Goal: Check status: Check status

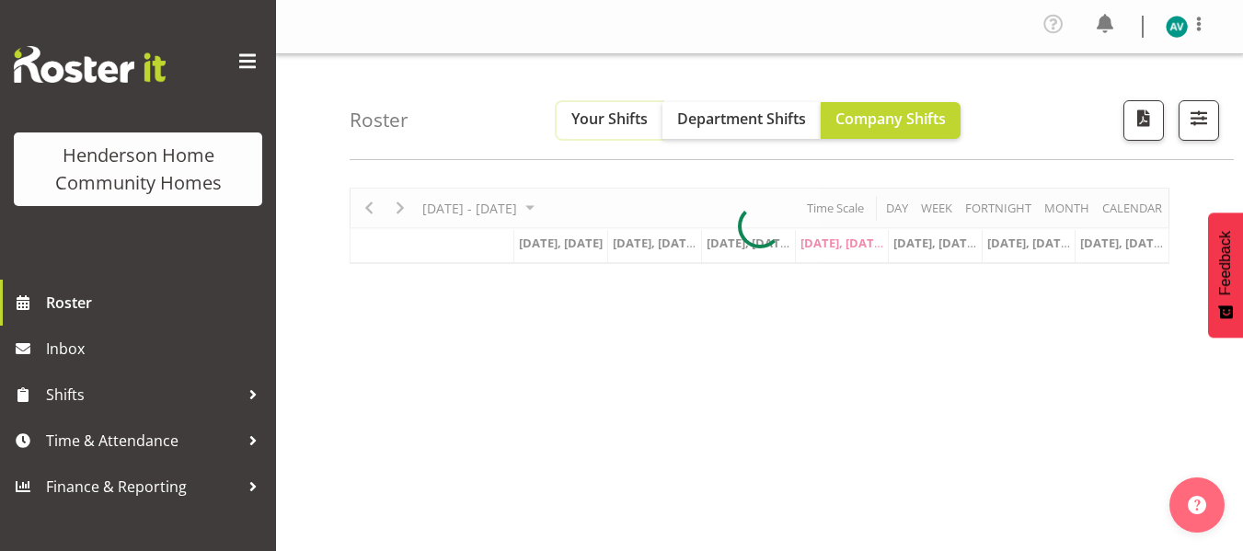
click at [614, 129] on span "Your Shifts" at bounding box center [609, 119] width 76 height 20
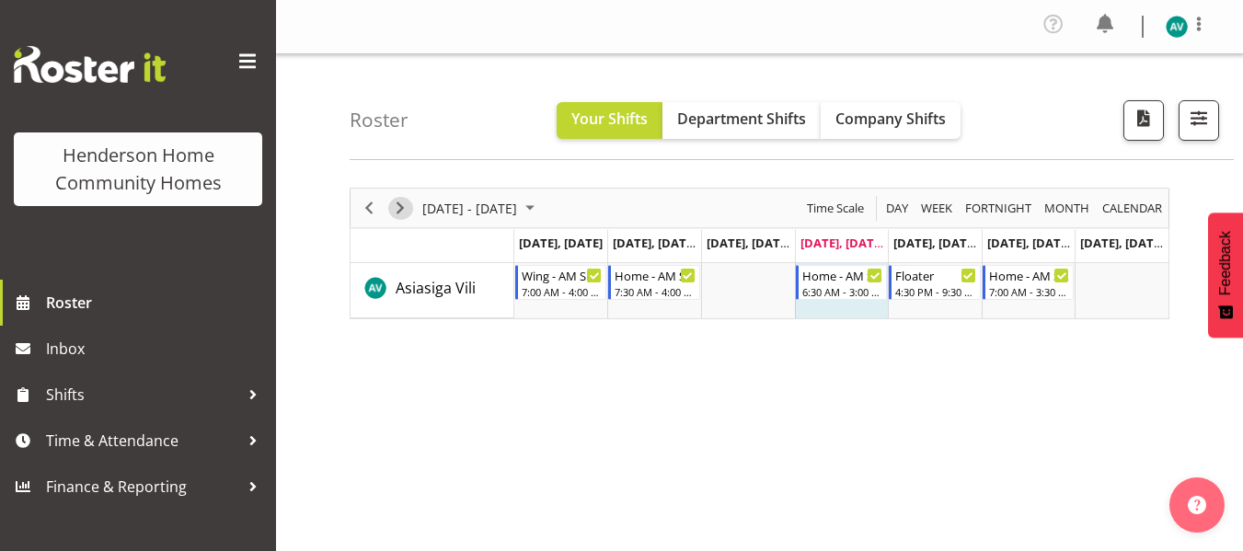
click at [402, 207] on span "Next" at bounding box center [400, 208] width 22 height 23
click at [400, 202] on span "Next" at bounding box center [400, 208] width 22 height 23
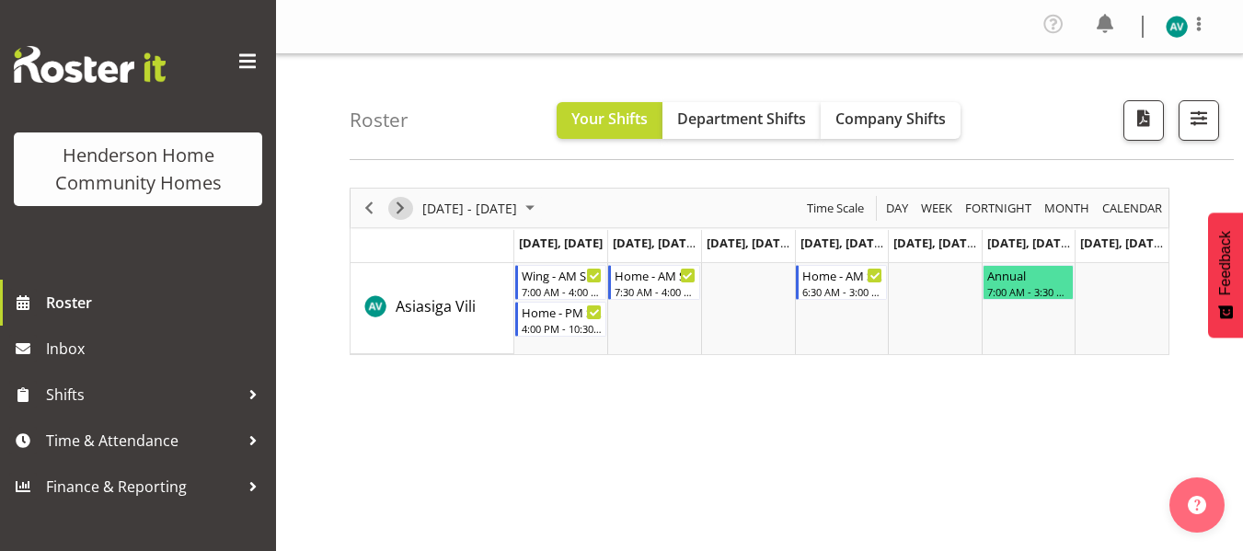
click at [400, 202] on span "Next" at bounding box center [400, 208] width 22 height 23
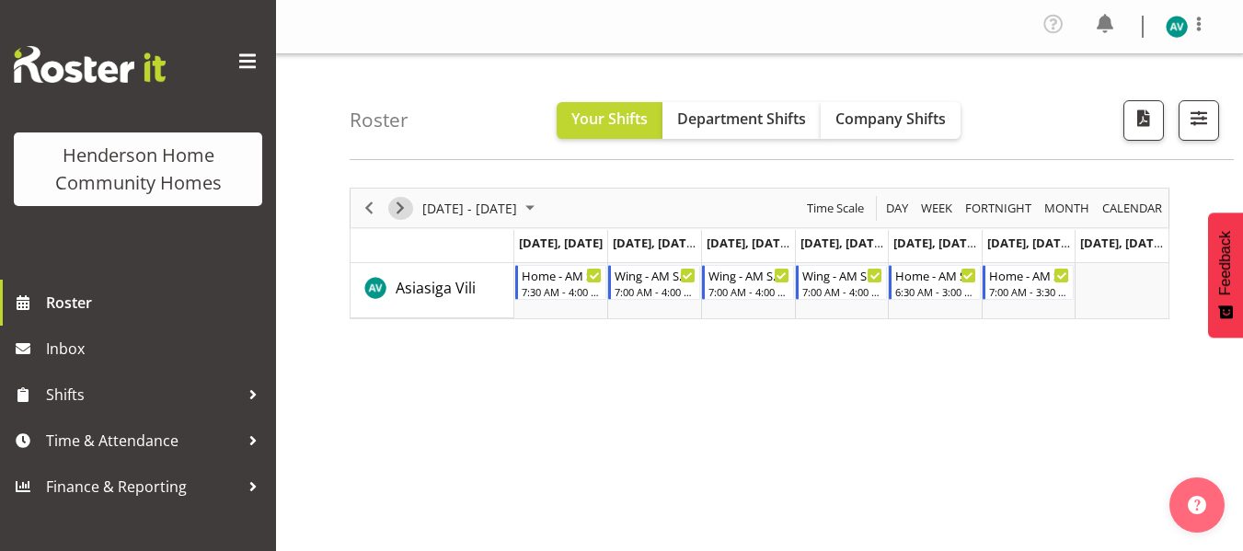
click at [400, 202] on span "Next" at bounding box center [400, 208] width 22 height 23
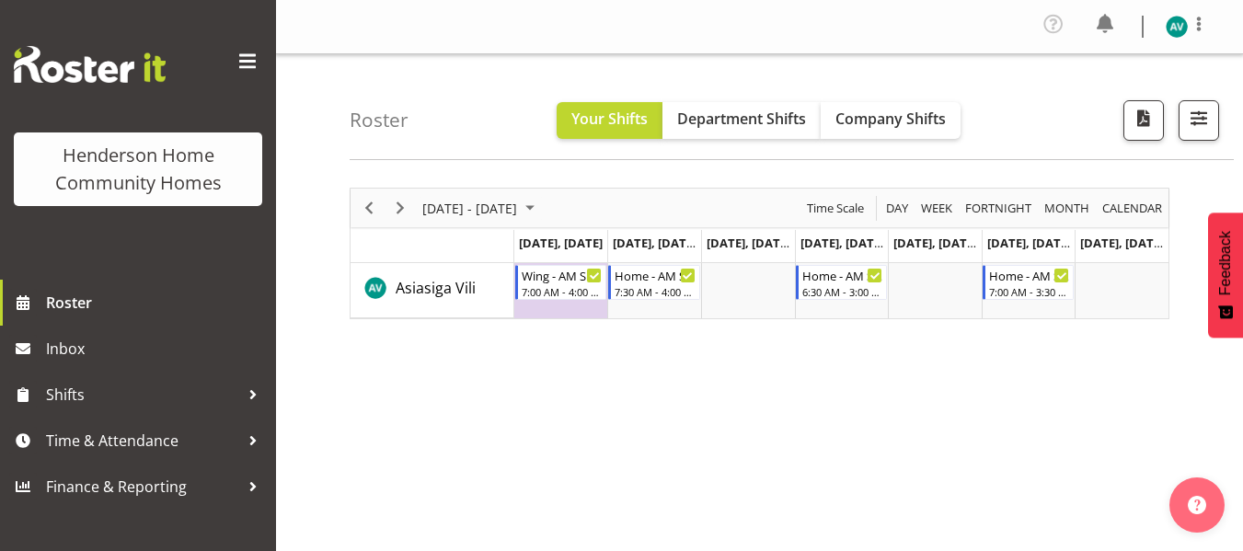
scroll to position [99, 0]
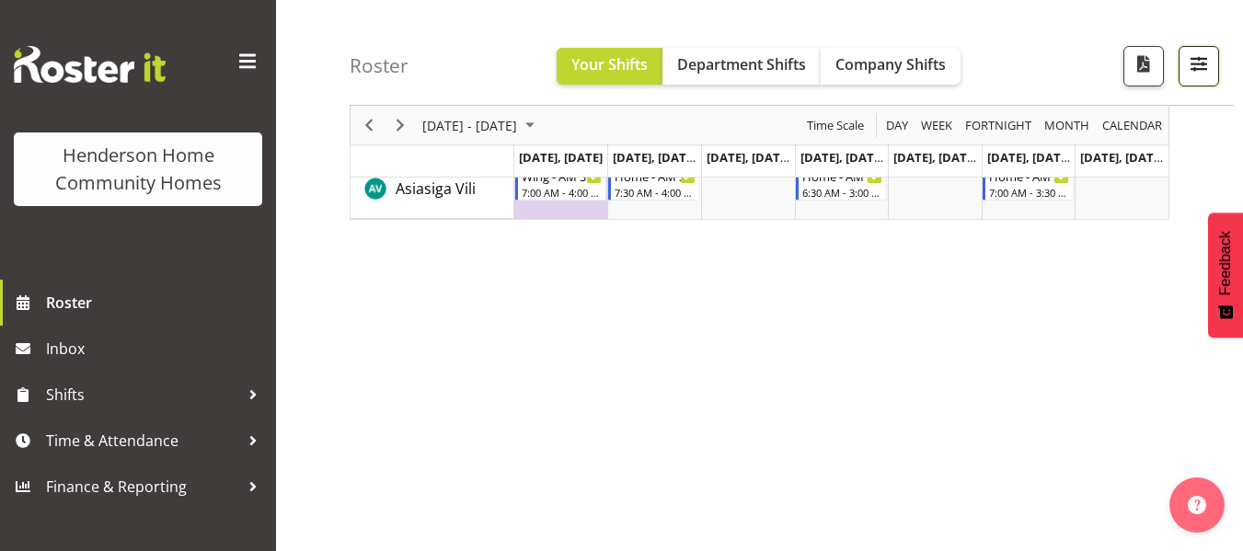
click at [1208, 55] on span "button" at bounding box center [1199, 64] width 24 height 24
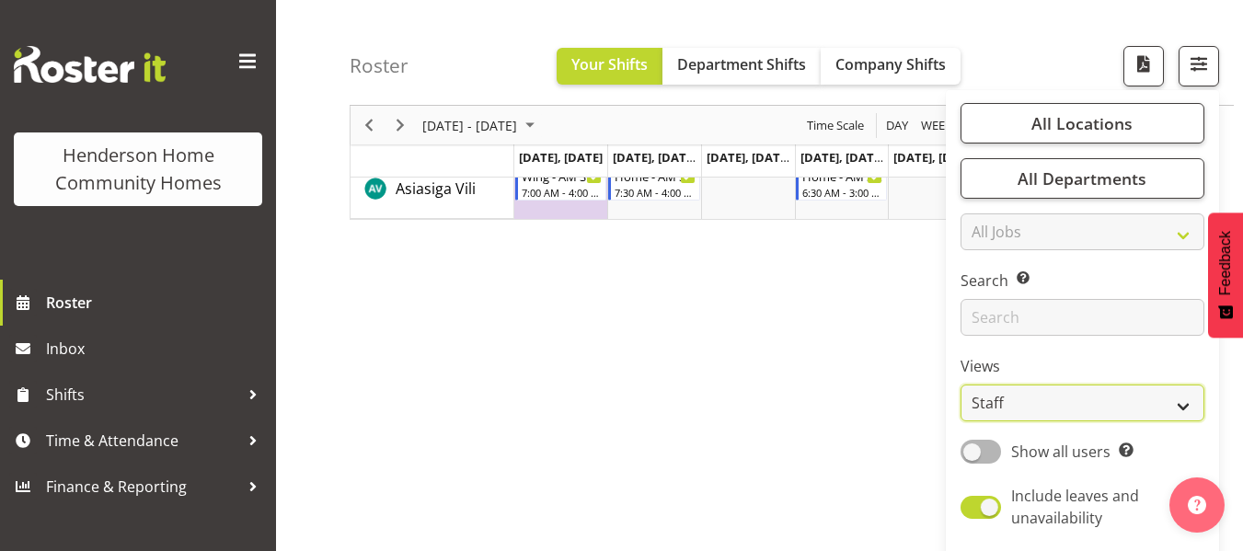
click at [983, 407] on select "Staff Role Shift - Horizontal Shift - Vertical Staff - Location" at bounding box center [1083, 403] width 244 height 37
select select "role"
click at [962, 385] on select "Staff Role Shift - Horizontal Shift - Vertical Staff - Location" at bounding box center [1083, 403] width 244 height 37
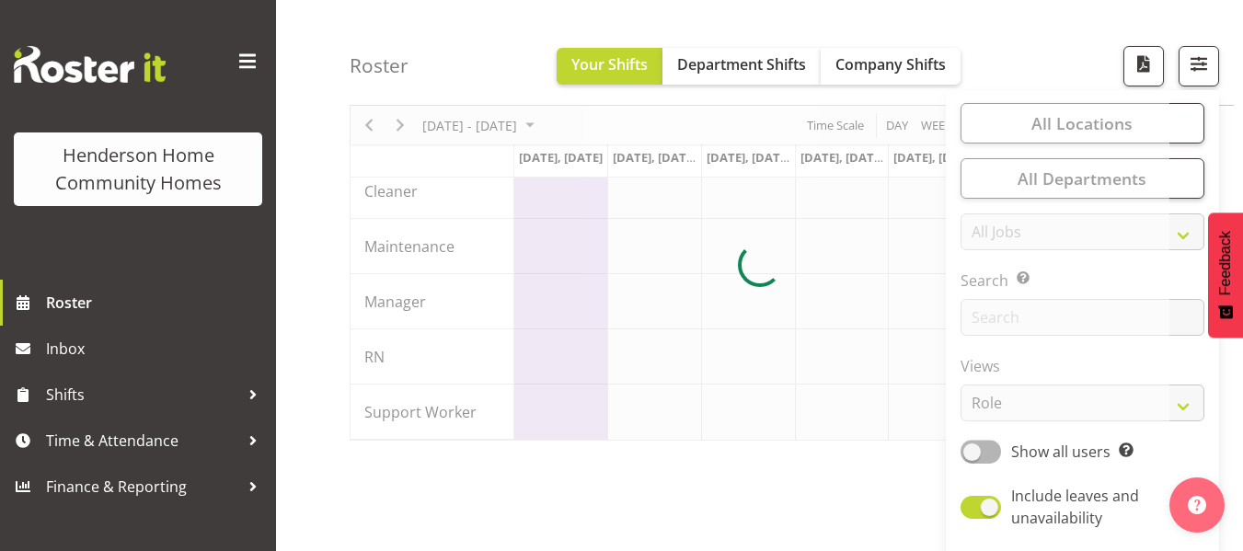
click at [1037, 50] on div "Roster Your Shifts Department Shifts Company Shifts All Locations Clear [STREET…" at bounding box center [792, 53] width 884 height 106
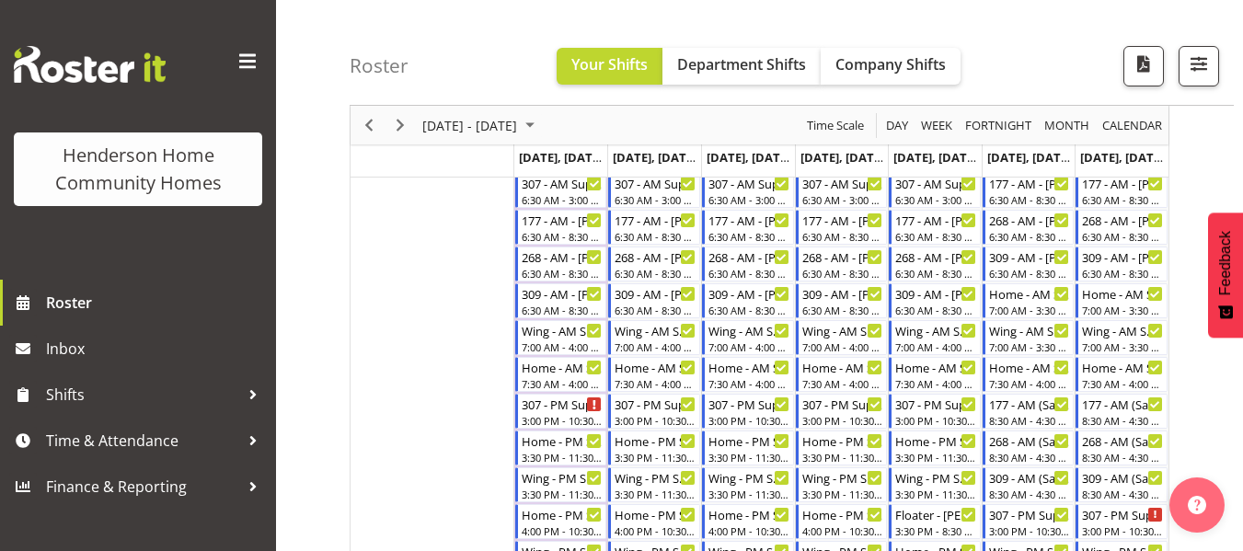
scroll to position [458, 0]
click at [405, 129] on span "Next" at bounding box center [400, 125] width 22 height 23
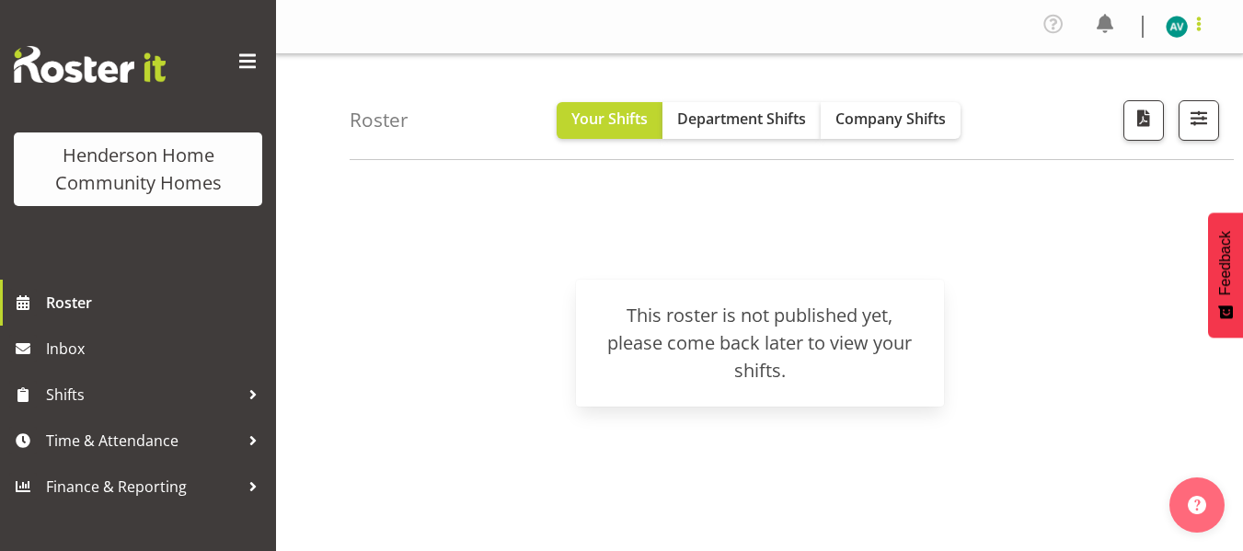
click at [1193, 13] on span at bounding box center [1199, 24] width 22 height 22
click at [1091, 98] on link "Log Out" at bounding box center [1121, 101] width 177 height 33
